Goal: Information Seeking & Learning: Learn about a topic

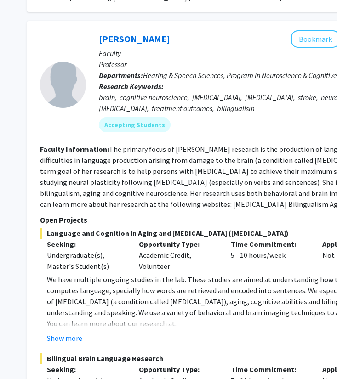
scroll to position [1140, 118]
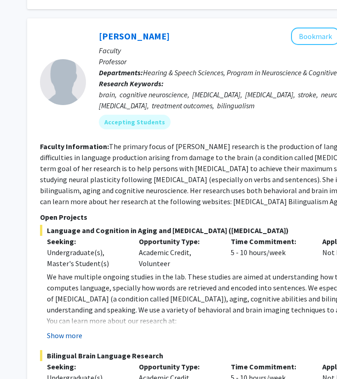
click at [68, 330] on button "Show more" at bounding box center [64, 335] width 35 height 11
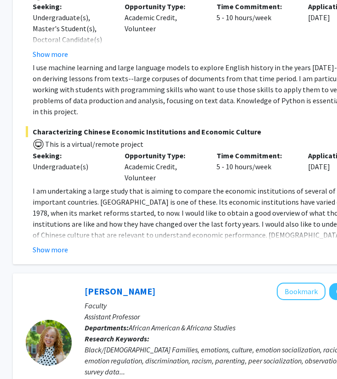
scroll to position [2604, 116]
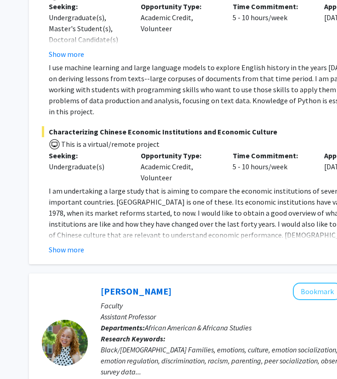
click at [68, 198] on fg-read-more "I am undertaking a large study that is aiming to compare the economic instituti…" at bounding box center [229, 220] width 374 height 70
click at [66, 244] on button "Show more" at bounding box center [66, 249] width 35 height 11
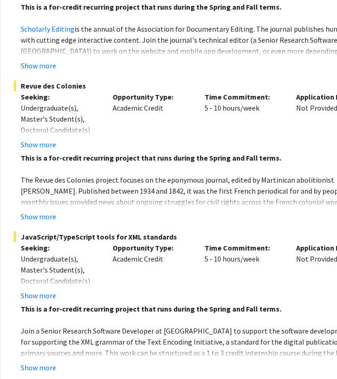
scroll to position [4374, 144]
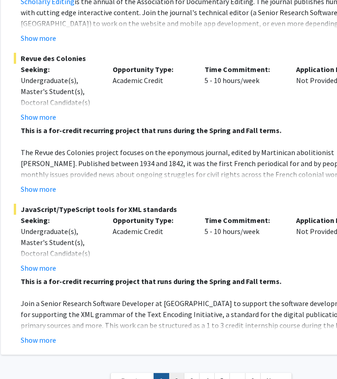
click at [171, 373] on link "2" at bounding box center [176, 381] width 16 height 16
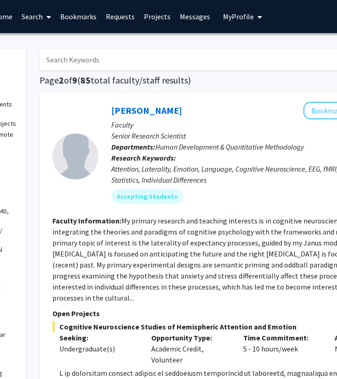
scroll to position [0, 106]
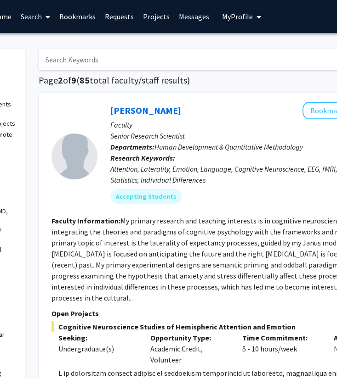
click at [138, 30] on link "Projects" at bounding box center [156, 16] width 36 height 32
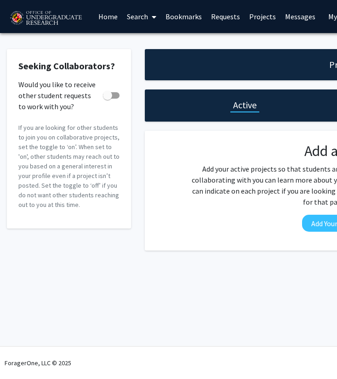
click at [180, 21] on link "Bookmarks" at bounding box center [183, 16] width 45 height 32
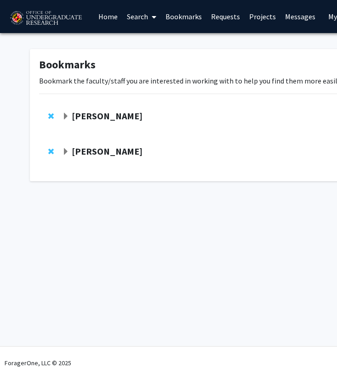
click at [104, 121] on strong "[PERSON_NAME]" at bounding box center [107, 115] width 71 height 11
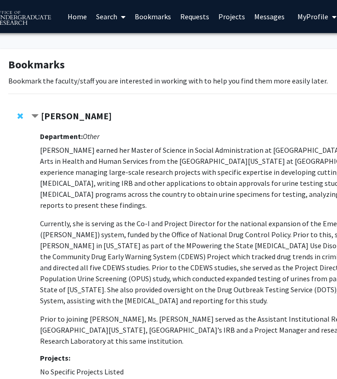
scroll to position [84, 31]
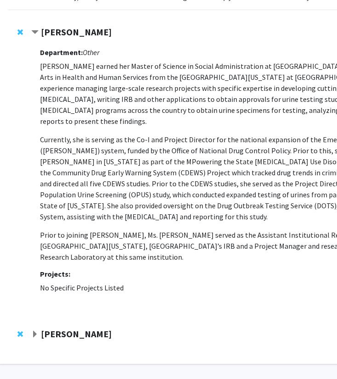
click at [60, 328] on strong "[PERSON_NAME]" at bounding box center [76, 333] width 71 height 11
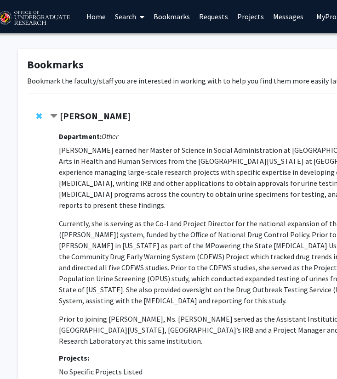
scroll to position [0, 0]
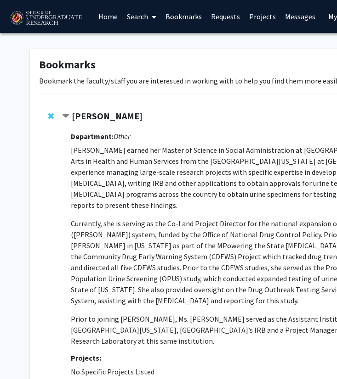
click at [140, 17] on link "Search" at bounding box center [141, 16] width 39 height 32
click at [217, 15] on link "Requests" at bounding box center [225, 16] width 38 height 32
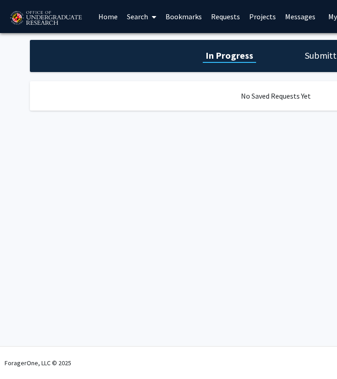
click at [260, 22] on link "Projects" at bounding box center [262, 16] width 36 height 32
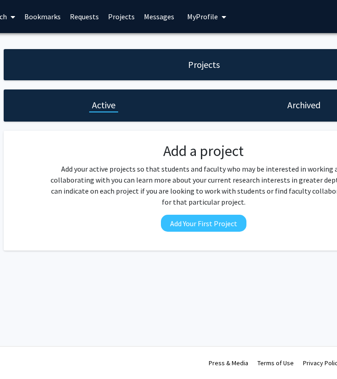
scroll to position [0, 130]
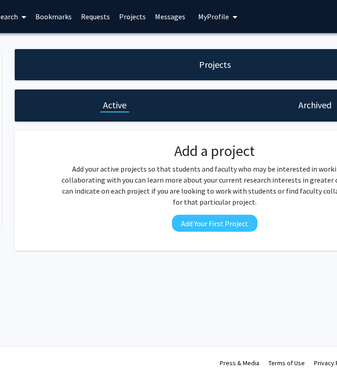
click at [124, 22] on link "Projects" at bounding box center [132, 16] width 36 height 32
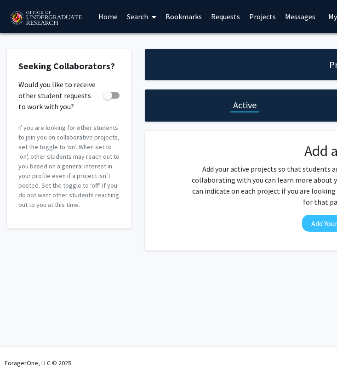
click at [256, 22] on link "Projects" at bounding box center [262, 16] width 36 height 32
click at [142, 22] on link "Search" at bounding box center [141, 16] width 39 height 32
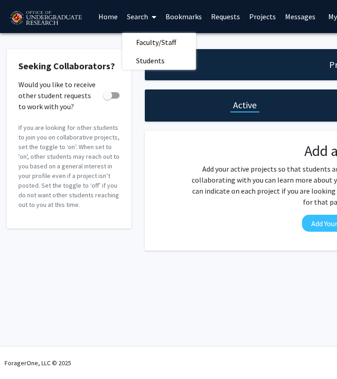
click at [90, 20] on link at bounding box center [50, 16] width 87 height 32
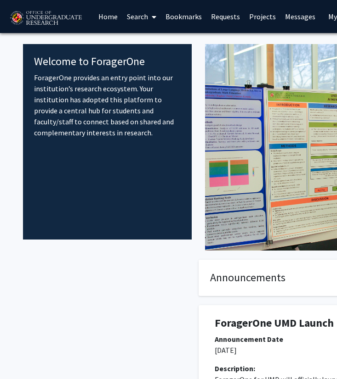
click at [101, 20] on link "Home" at bounding box center [108, 16] width 28 height 32
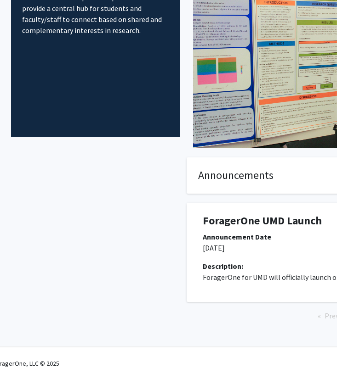
scroll to position [0, 13]
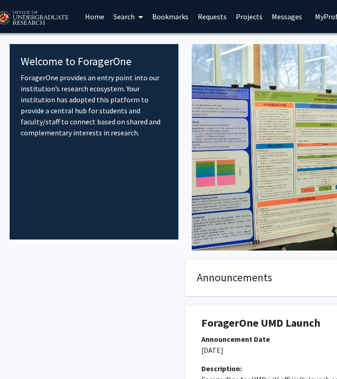
click at [118, 12] on link "Search" at bounding box center [128, 16] width 39 height 32
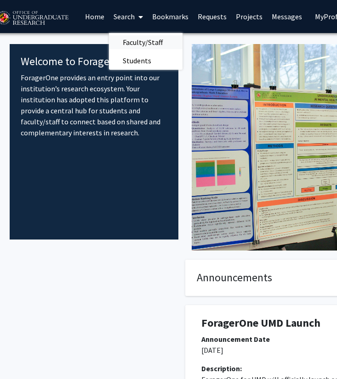
click at [131, 39] on span "Faculty/Staff" at bounding box center [142, 42] width 67 height 18
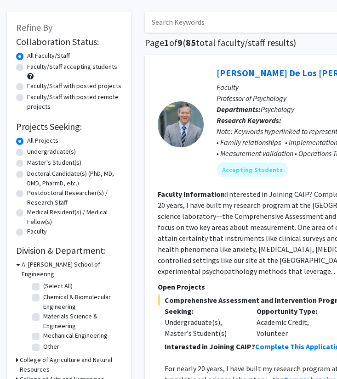
scroll to position [46, 0]
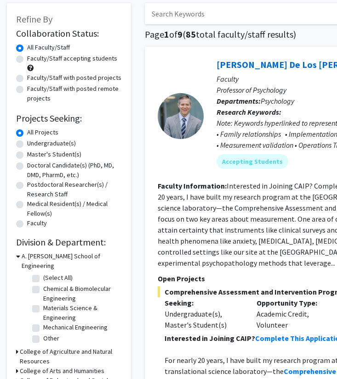
click at [27, 143] on label "Undergraduate(s)" at bounding box center [51, 144] width 49 height 10
click at [27, 143] on input "Undergraduate(s)" at bounding box center [30, 142] width 6 height 6
radio input "true"
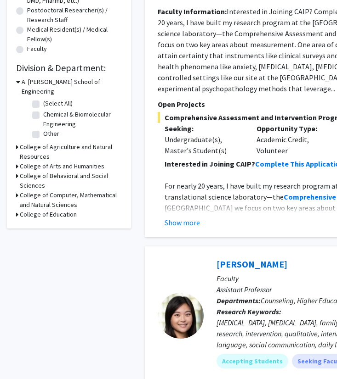
scroll to position [271, 0]
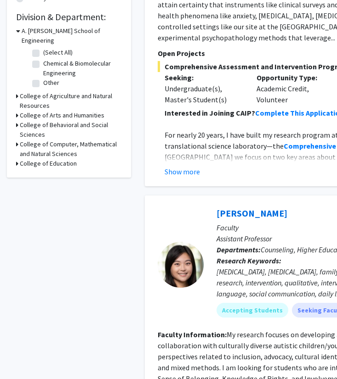
click at [20, 91] on h3 "College of Agriculture and Natural Resources" at bounding box center [71, 100] width 102 height 19
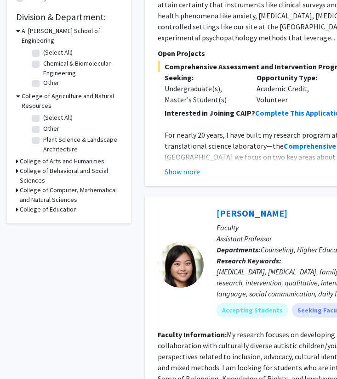
click at [15, 90] on div "Refine By Collaboration Status: Collaboration Status All Faculty/Staff Collabor…" at bounding box center [69, 1] width 124 height 446
click at [17, 91] on icon at bounding box center [18, 96] width 4 height 10
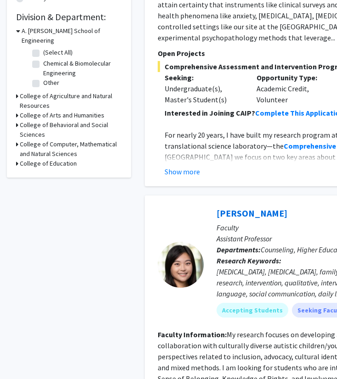
click at [17, 120] on icon at bounding box center [17, 125] width 2 height 10
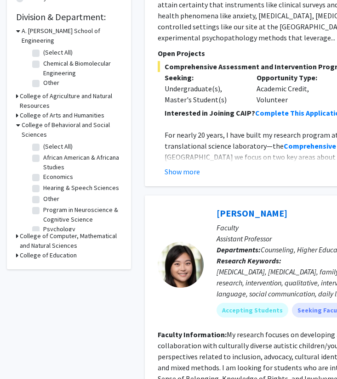
click at [43, 172] on label "Economics" at bounding box center [58, 177] width 30 height 10
click at [43, 172] on input "Economics" at bounding box center [46, 175] width 6 height 6
checkbox input "true"
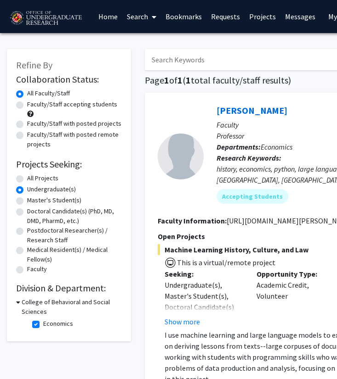
click at [24, 307] on h3 "College of Behavioral and Social Sciences" at bounding box center [72, 307] width 100 height 19
click at [24, 307] on h3 "College of Behavioral and Social Sciences" at bounding box center [71, 307] width 102 height 19
click at [43, 326] on label "Economics" at bounding box center [58, 324] width 30 height 10
click at [43, 325] on input "Economics" at bounding box center [46, 322] width 6 height 6
checkbox input "false"
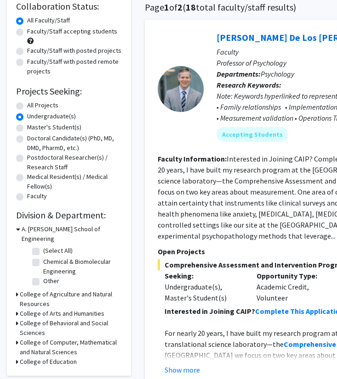
scroll to position [137, 0]
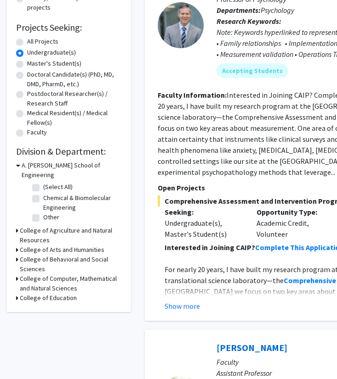
click at [31, 274] on h3 "College of Computer, Mathematical and Natural Sciences" at bounding box center [71, 283] width 102 height 19
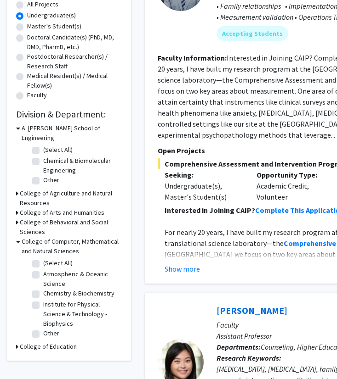
scroll to position [176, 0]
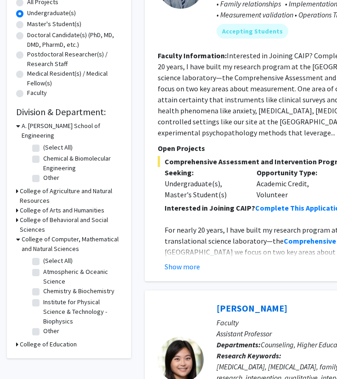
click at [43, 326] on label "Other" at bounding box center [51, 331] width 16 height 10
click at [43, 326] on input "Other" at bounding box center [46, 329] width 6 height 6
checkbox input "true"
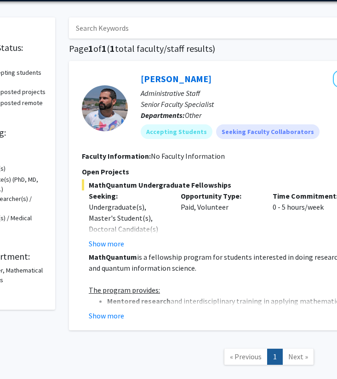
scroll to position [34, 76]
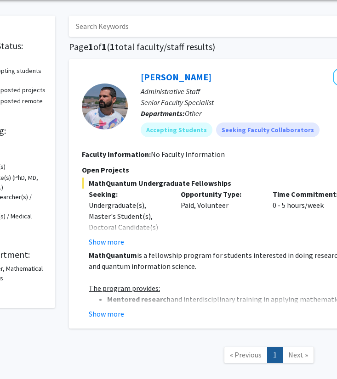
click at [118, 320] on div "[PERSON_NAME] Bookmark Compose Request Administrative Staff Senior Faculty Spec…" at bounding box center [268, 194] width 399 height 270
click at [112, 313] on button "Show more" at bounding box center [106, 314] width 35 height 11
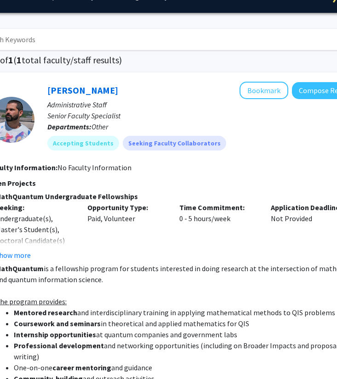
scroll to position [20, 214]
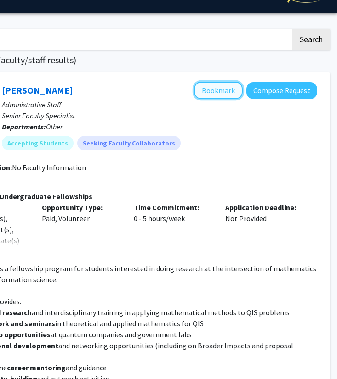
click at [219, 92] on button "Bookmark" at bounding box center [218, 90] width 49 height 17
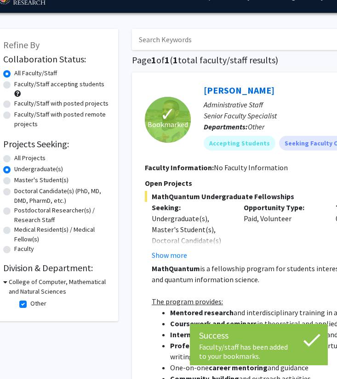
scroll to position [20, 0]
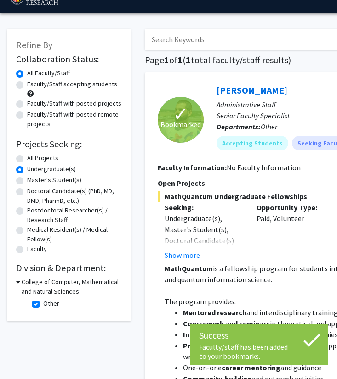
click at [43, 306] on label "Other" at bounding box center [51, 304] width 16 height 10
click at [43, 305] on input "Other" at bounding box center [46, 302] width 6 height 6
checkbox input "false"
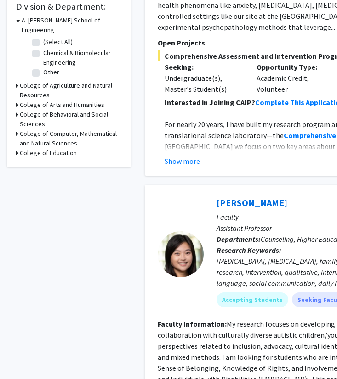
scroll to position [243, 0]
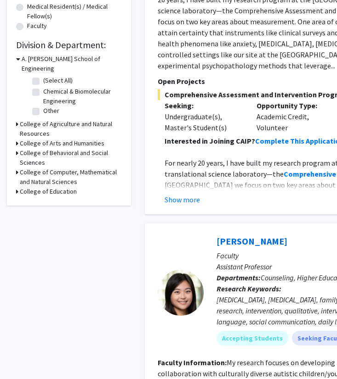
click at [23, 168] on h3 "College of Computer, Mathematical and Natural Sciences" at bounding box center [71, 177] width 102 height 19
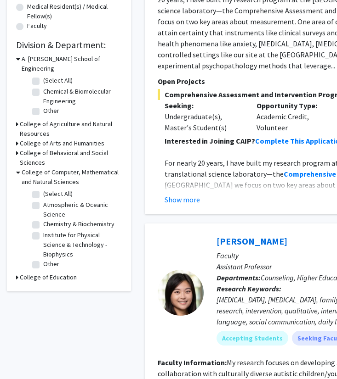
click at [26, 174] on h3 "College of Computer, Mathematical and Natural Sciences" at bounding box center [72, 177] width 100 height 19
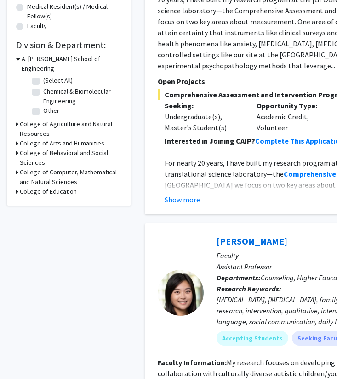
click at [19, 148] on div "College of Behavioral and Social Sciences" at bounding box center [69, 157] width 106 height 19
click at [27, 150] on h3 "College of Behavioral and Social Sciences" at bounding box center [71, 157] width 102 height 19
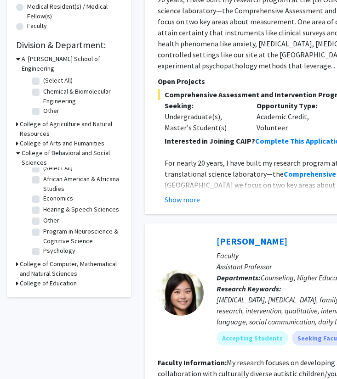
scroll to position [0, 0]
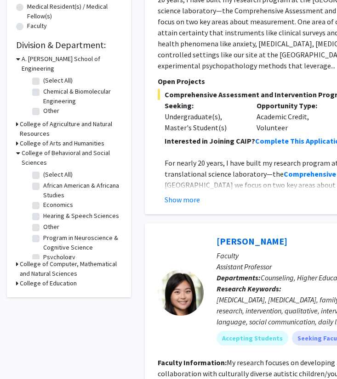
click at [26, 148] on h3 "College of Behavioral and Social Sciences" at bounding box center [72, 157] width 100 height 19
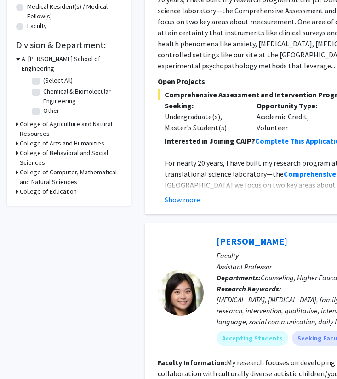
click at [29, 187] on h3 "College of Education" at bounding box center [48, 192] width 57 height 10
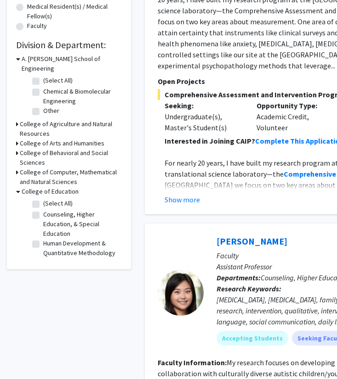
click at [29, 187] on h3 "College of Education" at bounding box center [50, 192] width 57 height 10
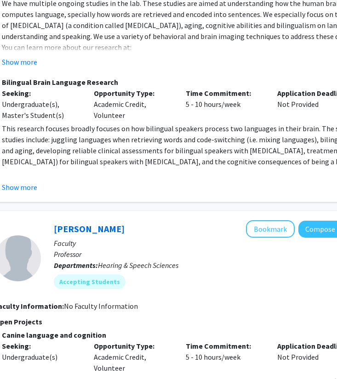
scroll to position [1415, 163]
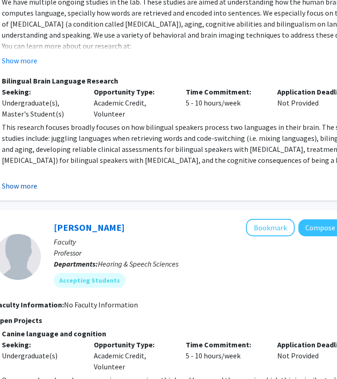
click at [32, 180] on button "Show more" at bounding box center [19, 185] width 35 height 11
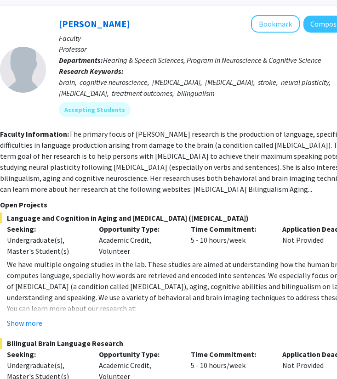
scroll to position [1152, 161]
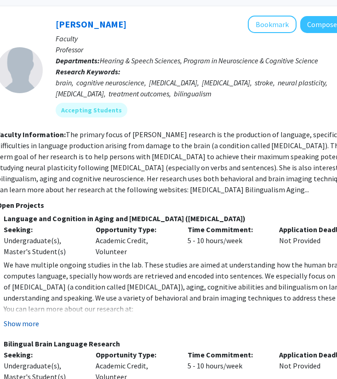
click at [34, 318] on button "Show more" at bounding box center [21, 323] width 35 height 11
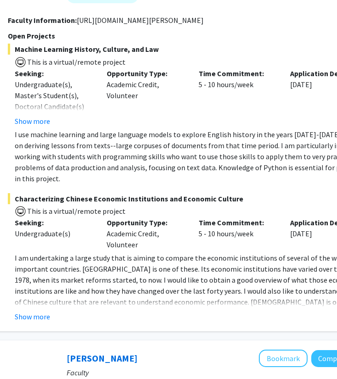
scroll to position [2618, 150]
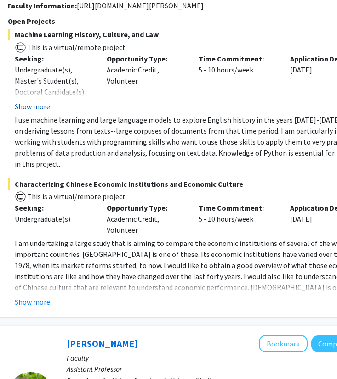
click at [34, 101] on button "Show more" at bounding box center [32, 106] width 35 height 11
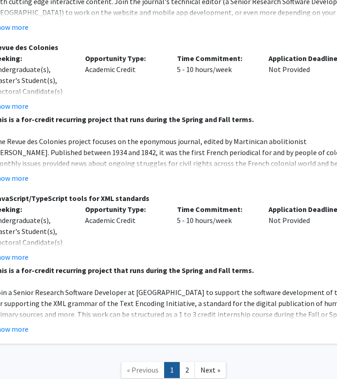
scroll to position [4363, 171]
click at [187, 362] on link "2" at bounding box center [188, 370] width 16 height 16
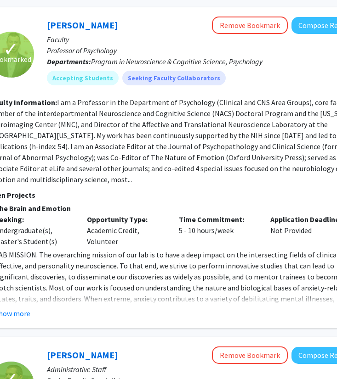
scroll to position [89, 169]
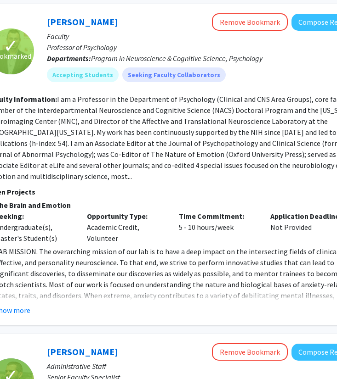
click at [58, 305] on div "Show more" at bounding box center [178, 310] width 367 height 11
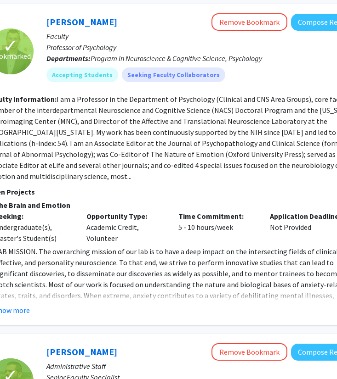
click at [34, 305] on div "Show more" at bounding box center [177, 310] width 367 height 11
click at [21, 305] on button "Show more" at bounding box center [11, 310] width 35 height 11
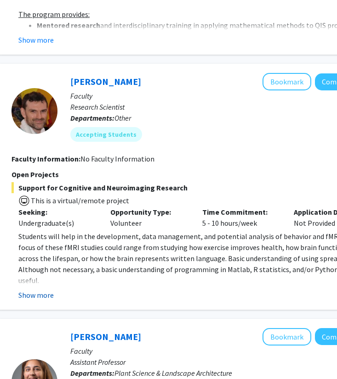
scroll to position [759, 145]
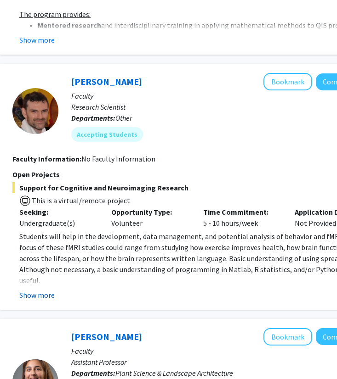
click at [25, 290] on button "Show more" at bounding box center [36, 295] width 35 height 11
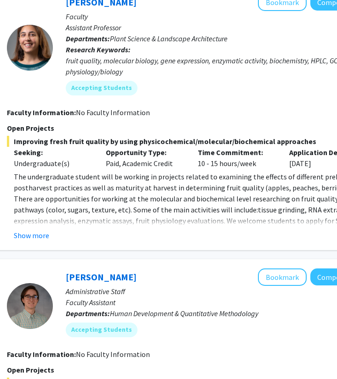
scroll to position [1116, 143]
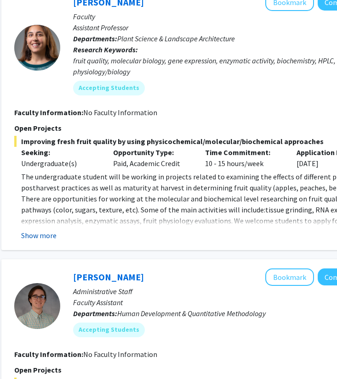
click at [31, 230] on button "Show more" at bounding box center [38, 235] width 35 height 11
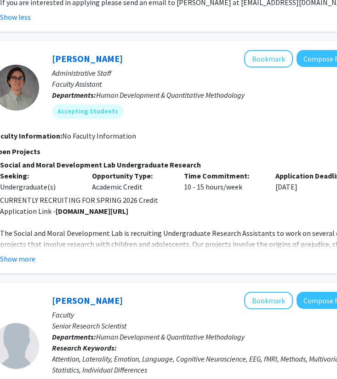
scroll to position [1455, 164]
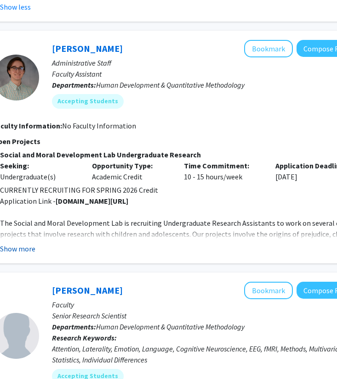
click at [20, 243] on button "Show more" at bounding box center [17, 248] width 35 height 11
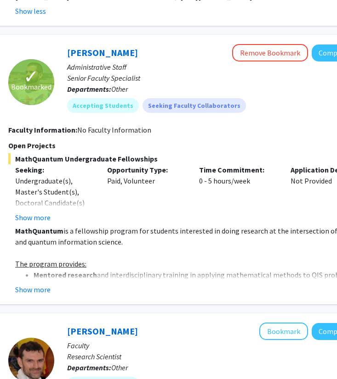
scroll to position [158, 149]
